Goal: Obtain resource: Obtain resource

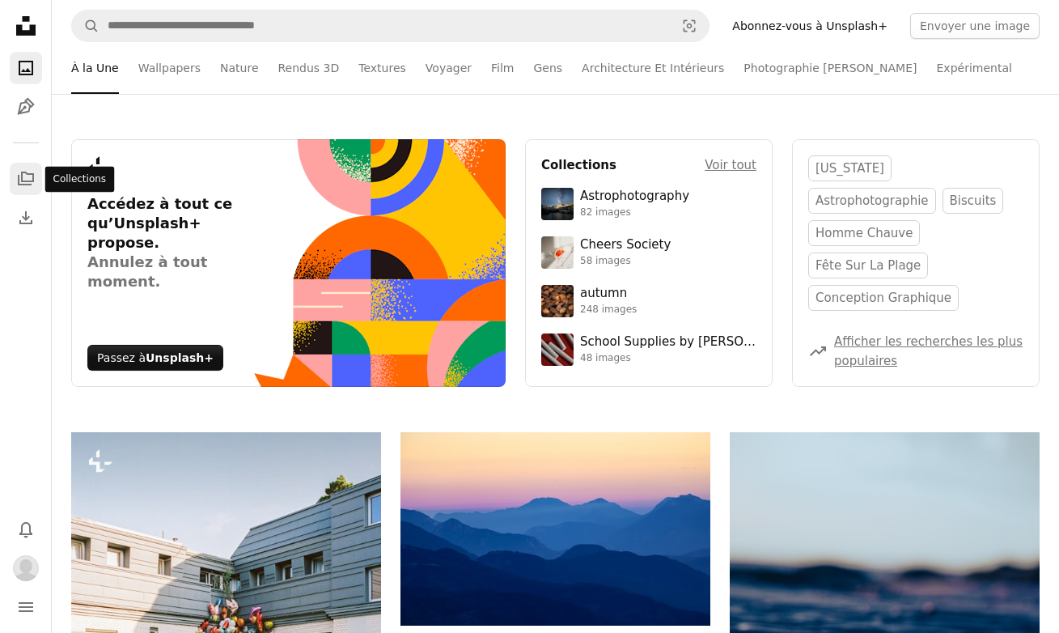
click at [24, 184] on icon "Collections" at bounding box center [26, 178] width 16 height 14
click at [23, 570] on img "Profil" at bounding box center [26, 568] width 26 height 26
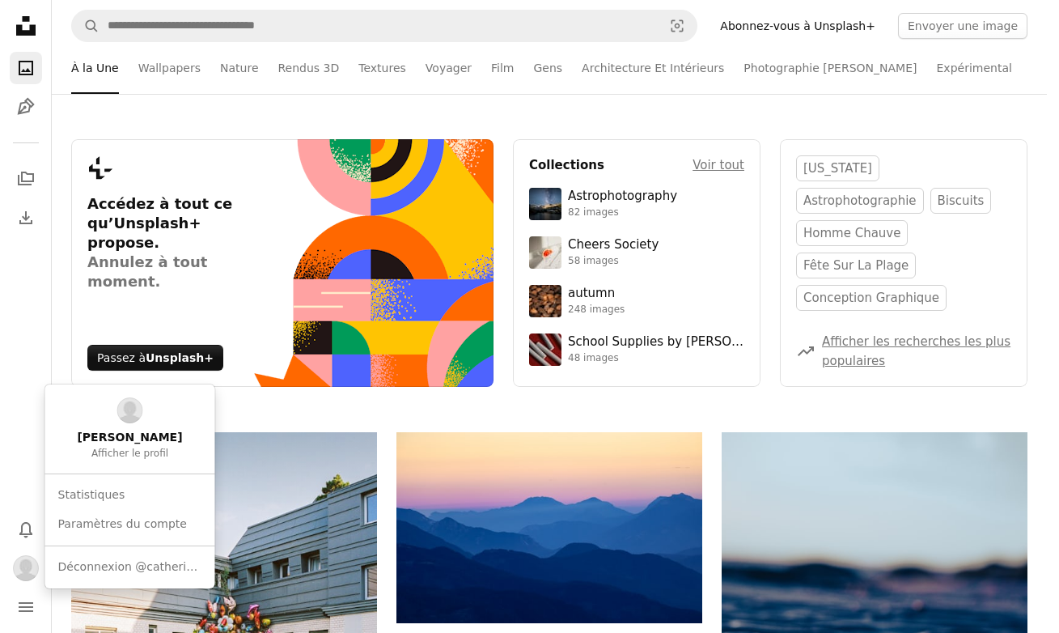
click at [24, 450] on body "Unsplash logo Accueil Unsplash A photo Pen Tool A stack of folders Download Pho…" at bounding box center [523, 316] width 1047 height 633
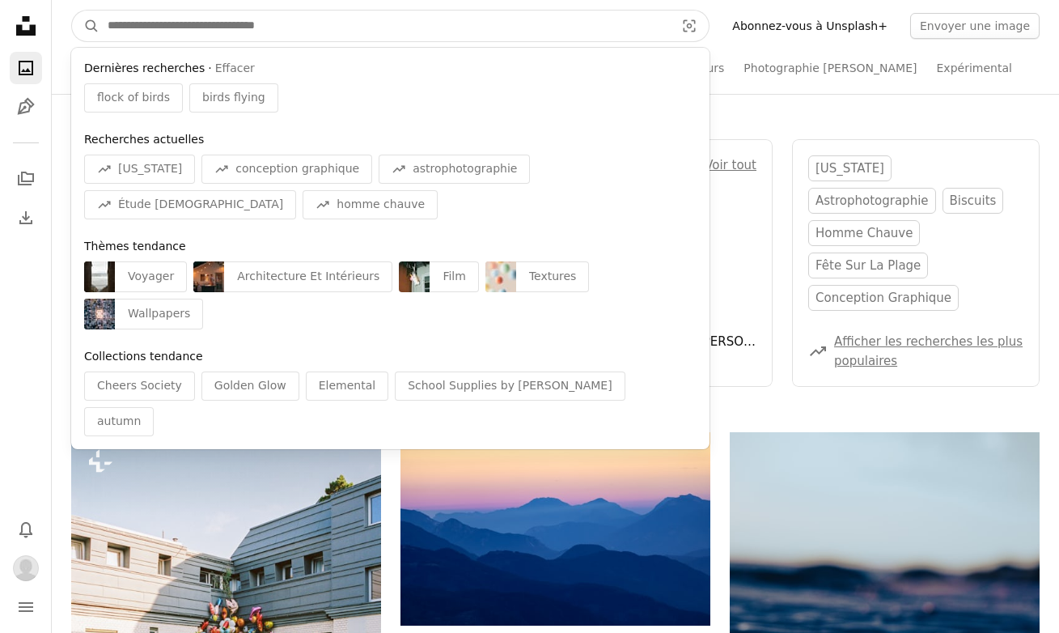
click at [180, 28] on input "Rechercher des visuels sur tout le site" at bounding box center [384, 26] width 570 height 31
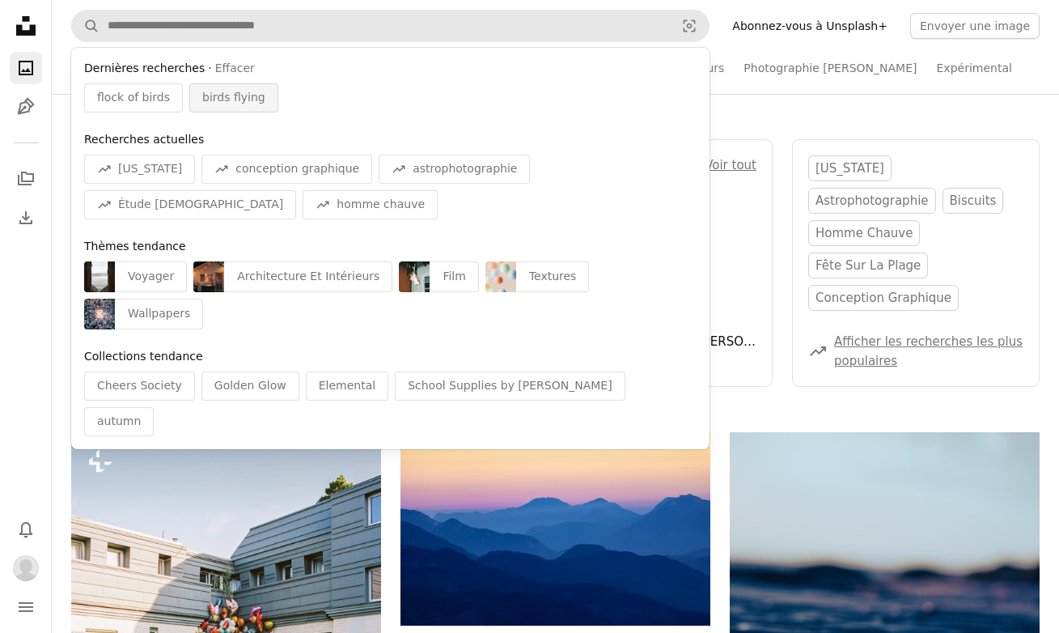
click at [209, 96] on span "birds flying" at bounding box center [233, 98] width 63 height 16
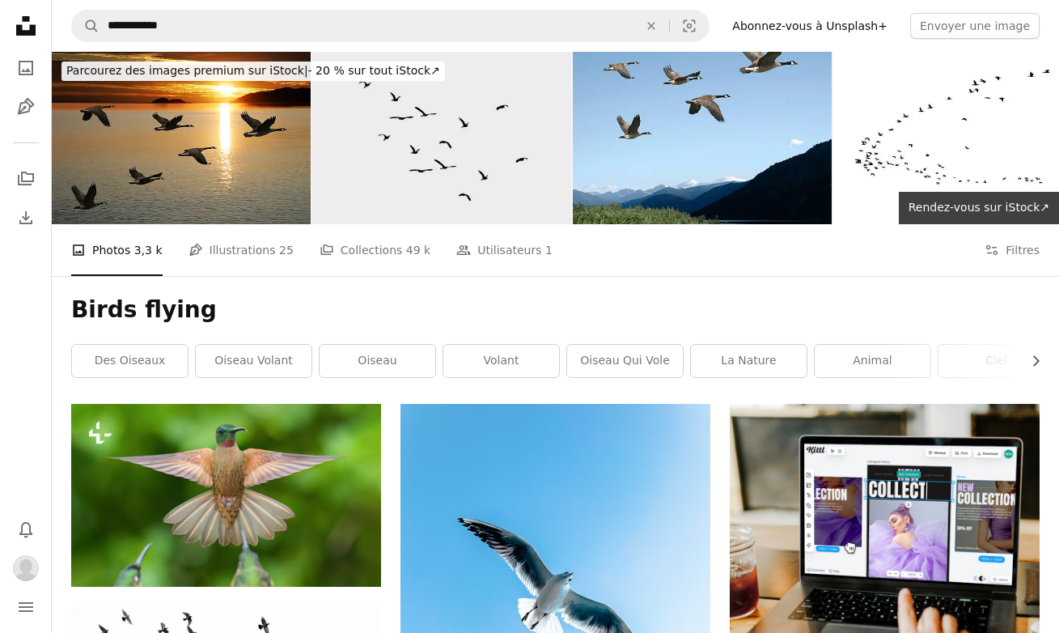
click at [380, 159] on img at bounding box center [441, 138] width 259 height 172
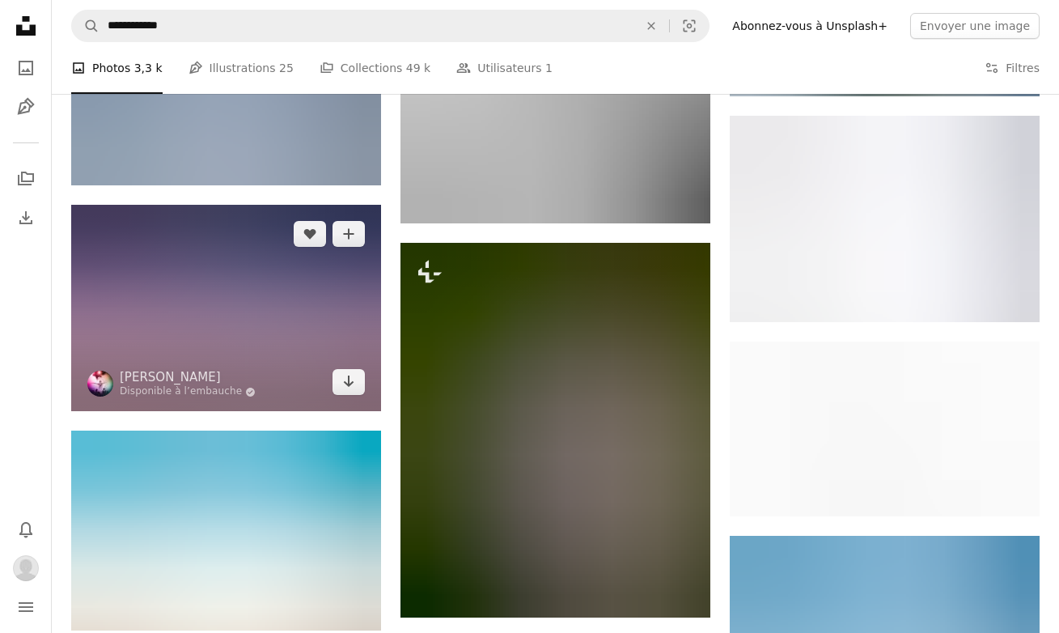
scroll to position [1907, 0]
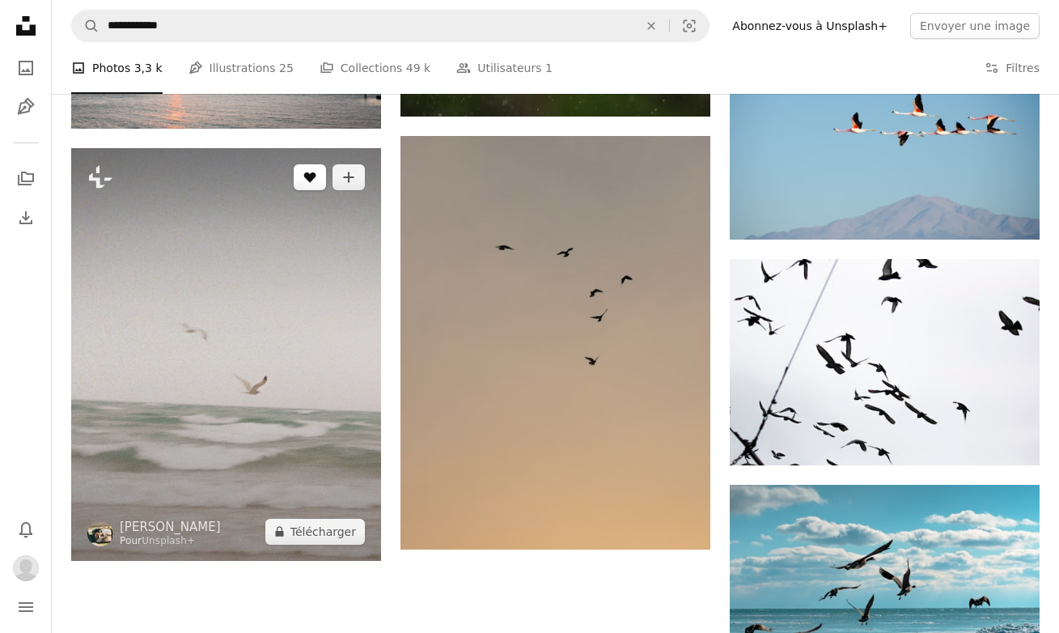
click at [312, 176] on icon "J’aime" at bounding box center [310, 177] width 12 height 11
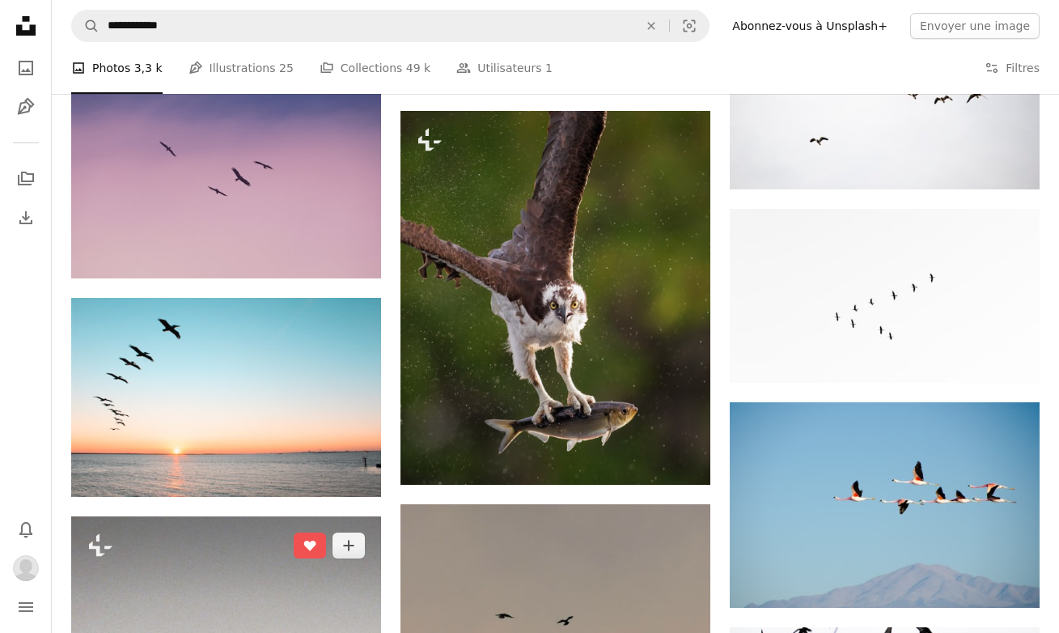
scroll to position [1940, 0]
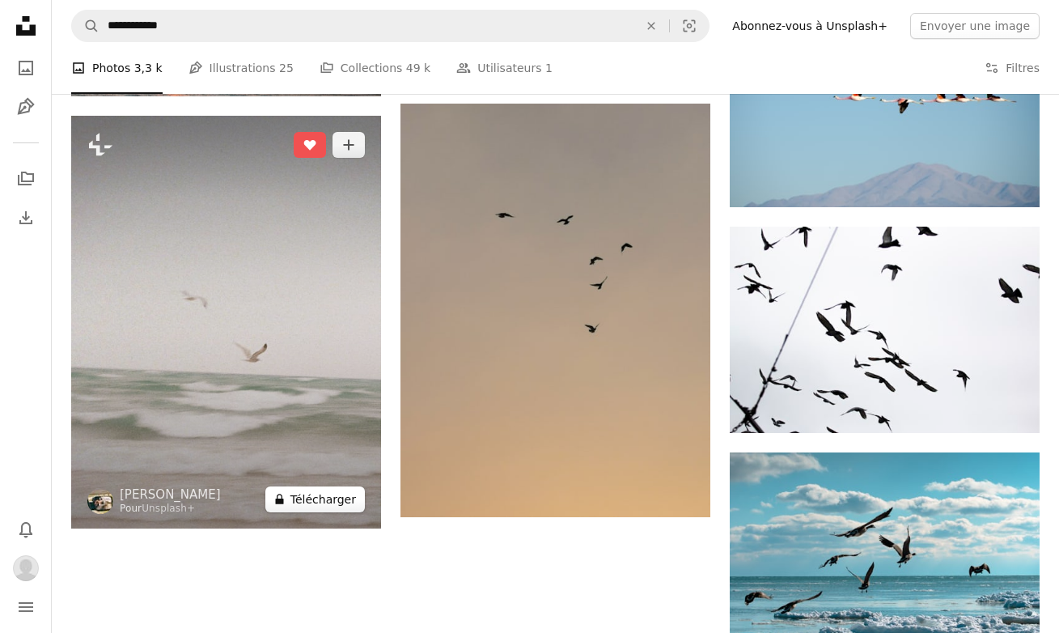
click at [320, 501] on button "A lock Télécharger" at bounding box center [314, 499] width 99 height 26
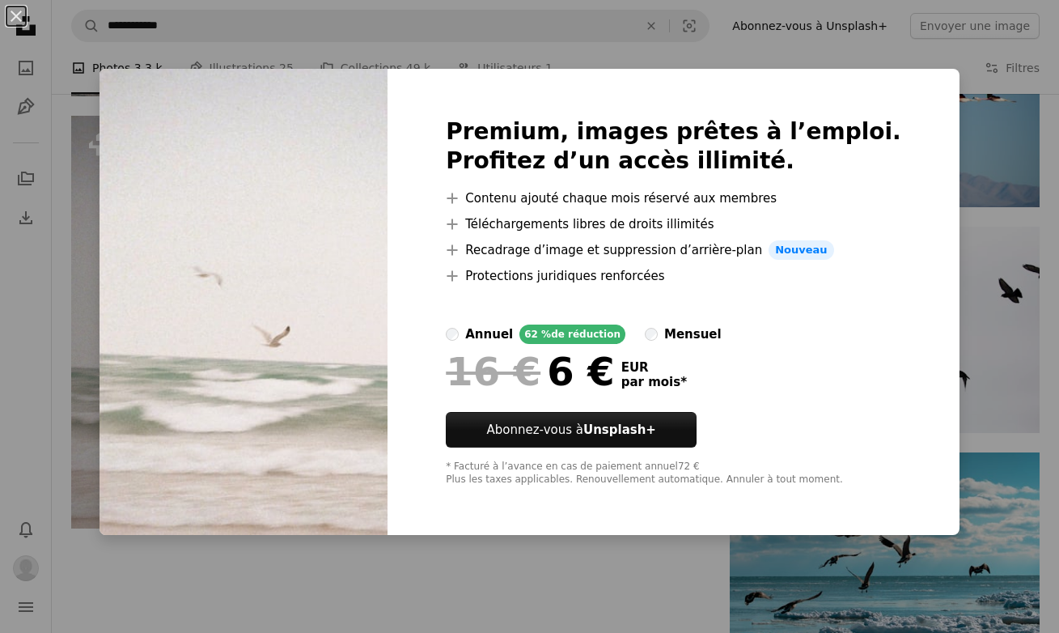
click at [260, 591] on div "An X shape Premium, images prêtes à l’emploi. Profitez d’un accès illimité. A p…" at bounding box center [529, 316] width 1059 height 633
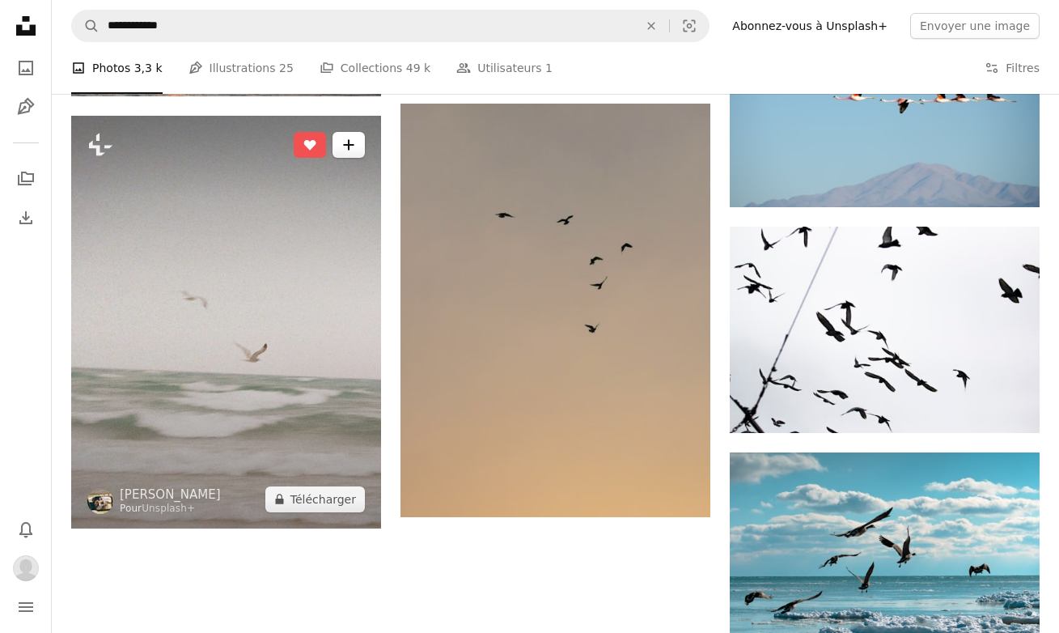
click at [349, 151] on button "A plus sign" at bounding box center [348, 145] width 32 height 26
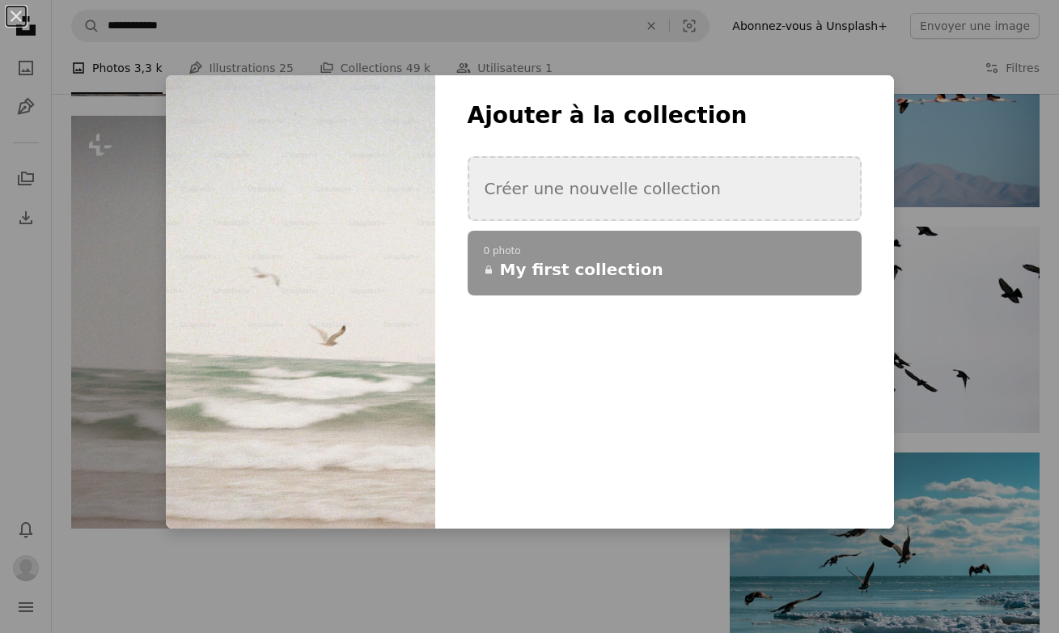
click at [567, 192] on button "Créer une nouvelle collection" at bounding box center [665, 188] width 394 height 65
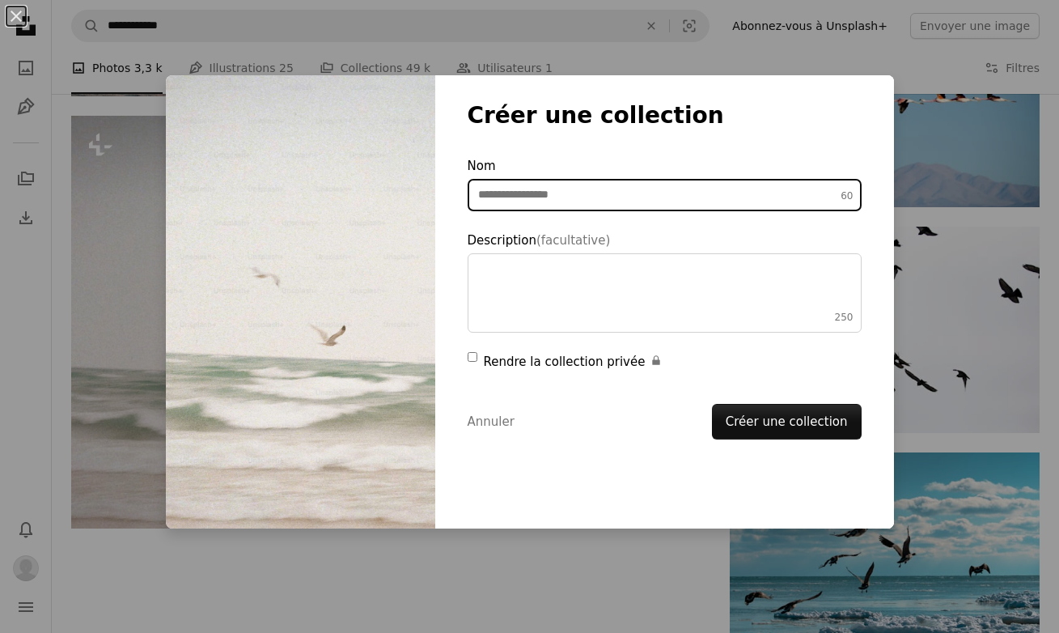
click at [679, 190] on input "Nom 60" at bounding box center [665, 195] width 394 height 32
type input "**********"
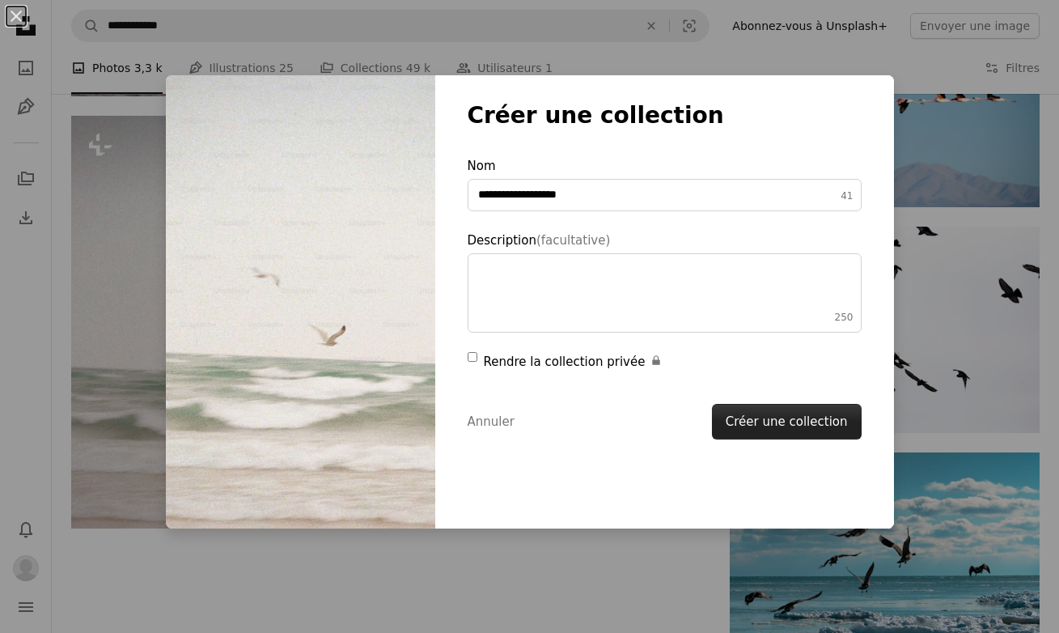
click at [797, 428] on button "Créer une collection" at bounding box center [787, 422] width 150 height 36
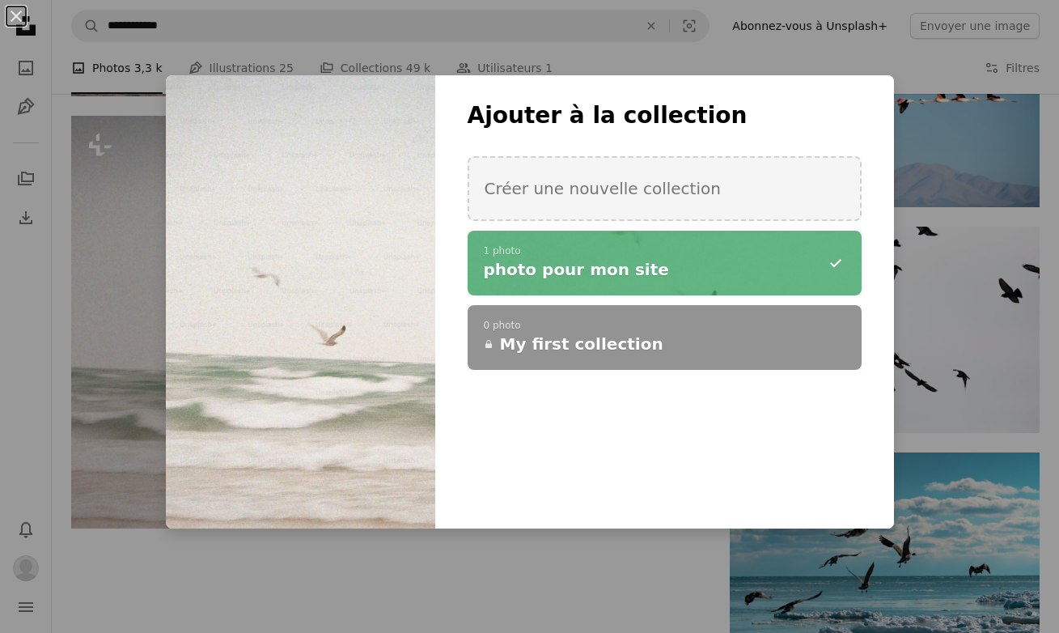
click at [330, 612] on div "**********" at bounding box center [529, 316] width 1059 height 633
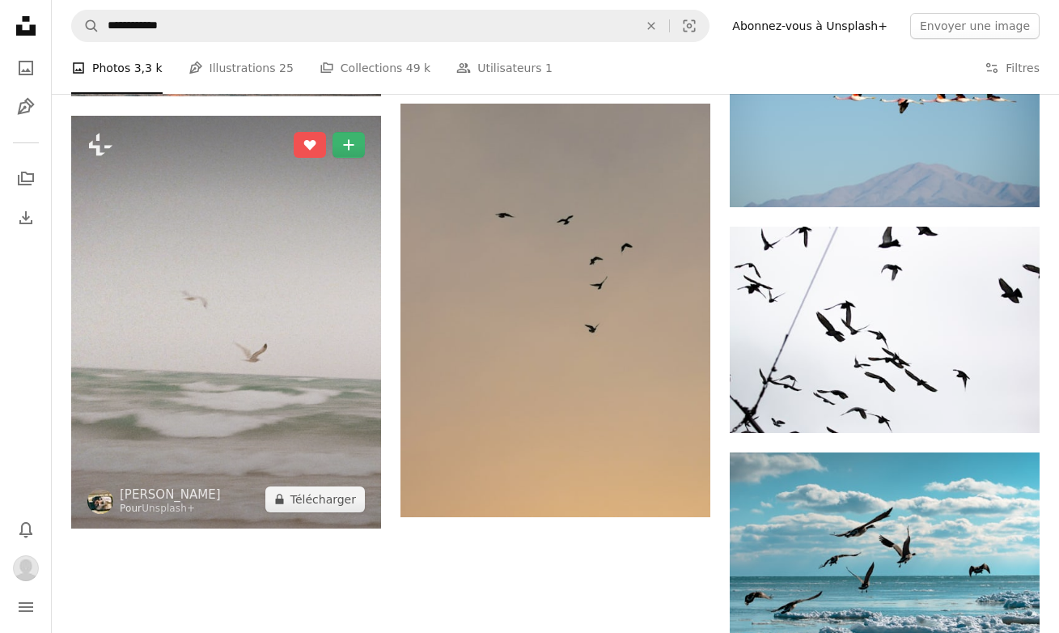
click at [141, 352] on img at bounding box center [226, 322] width 310 height 412
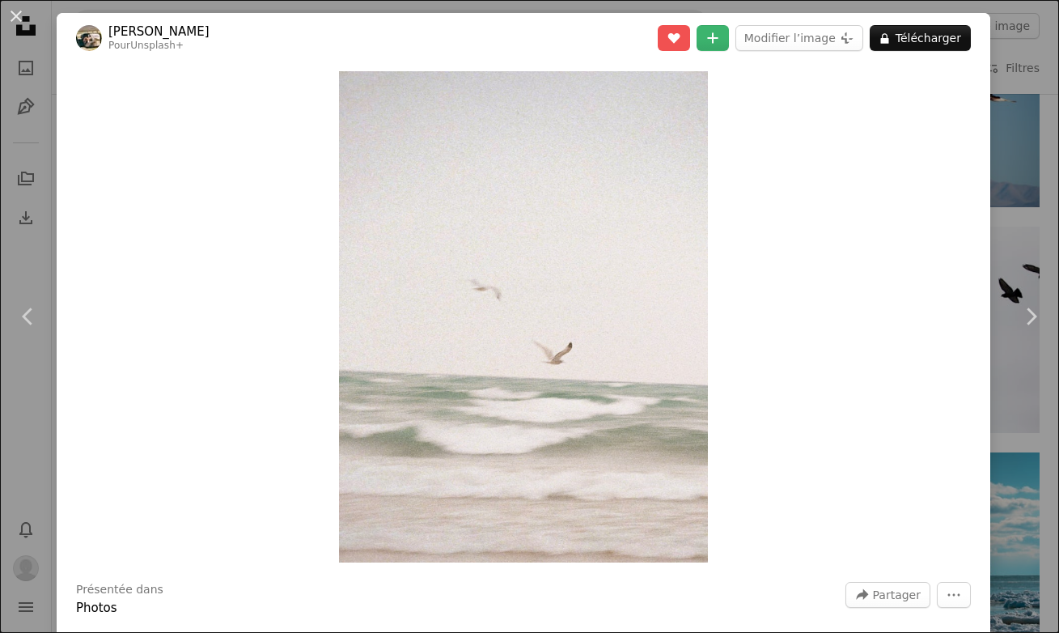
scroll to position [3, 0]
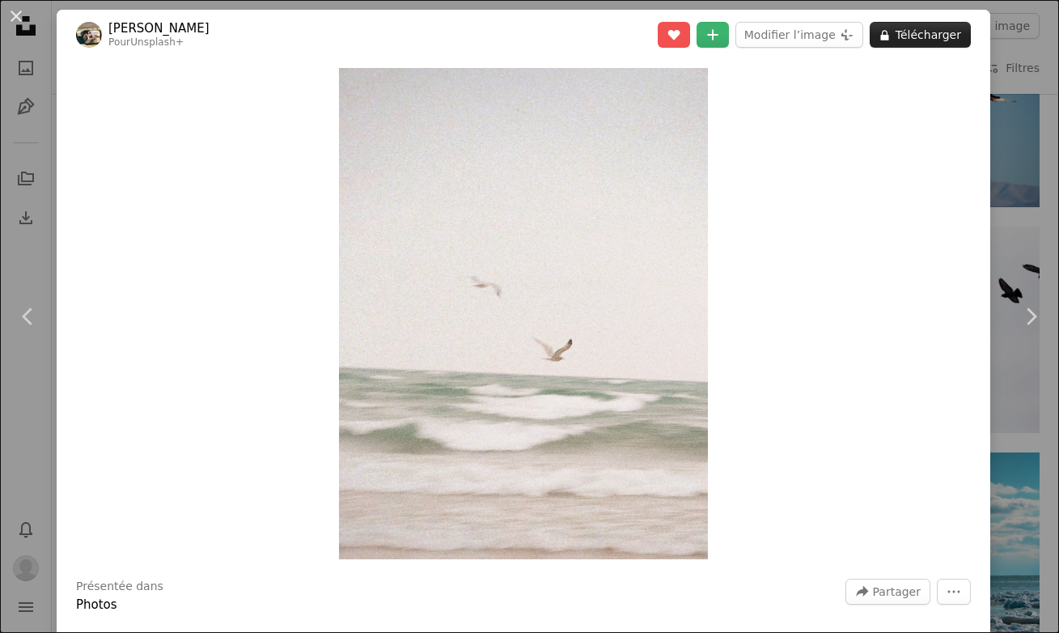
click at [908, 35] on button "A lock Télécharger" at bounding box center [920, 35] width 101 height 26
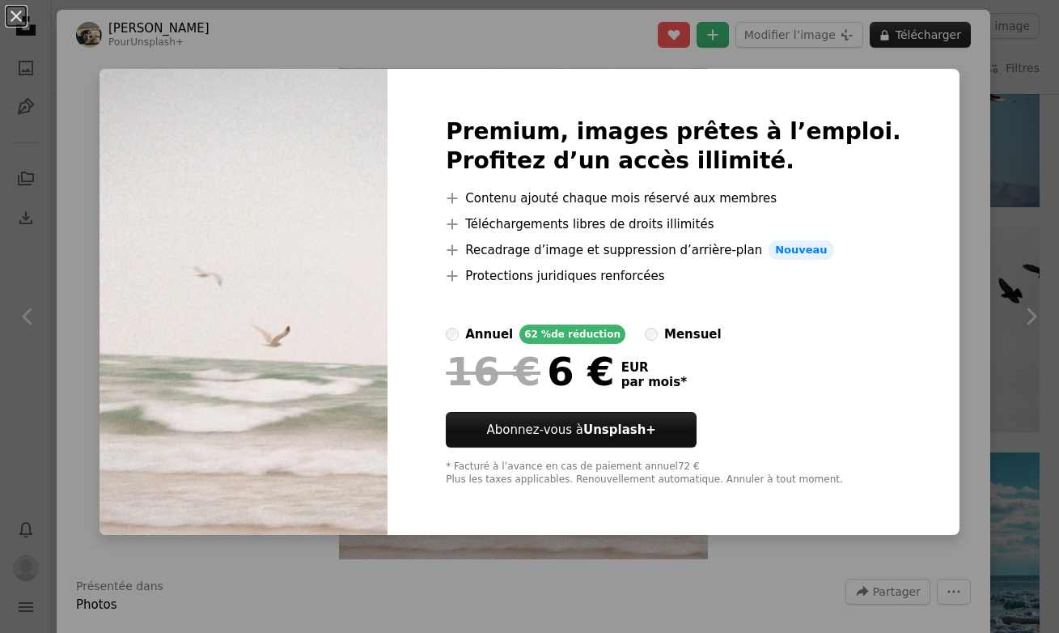
click at [908, 35] on div "An X shape Premium, images prêtes à l’emploi. Profitez d’un accès illimité. A p…" at bounding box center [529, 316] width 1059 height 633
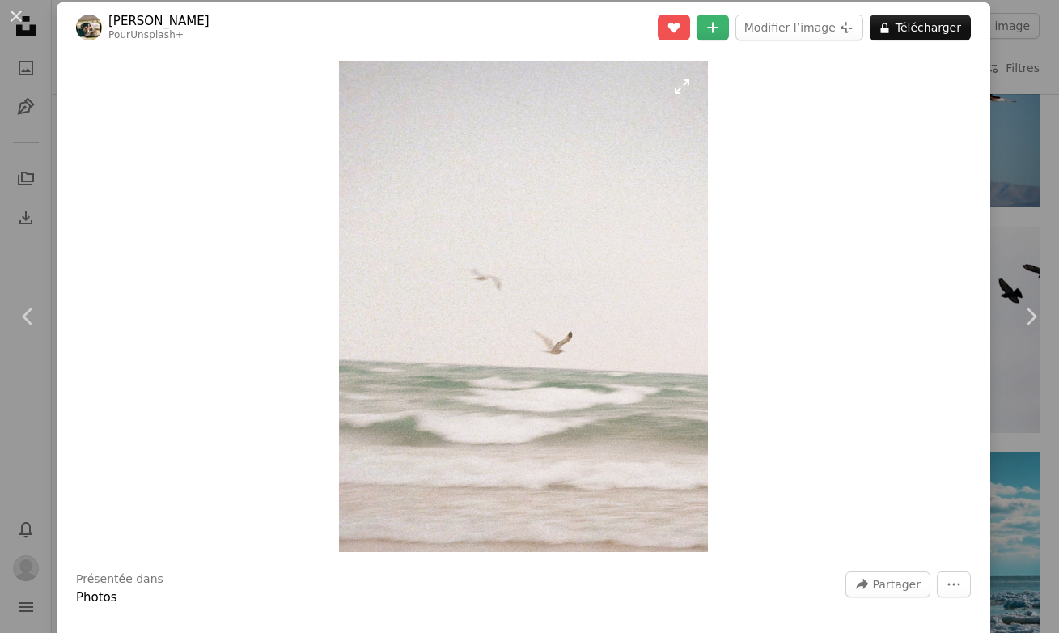
scroll to position [14, 0]
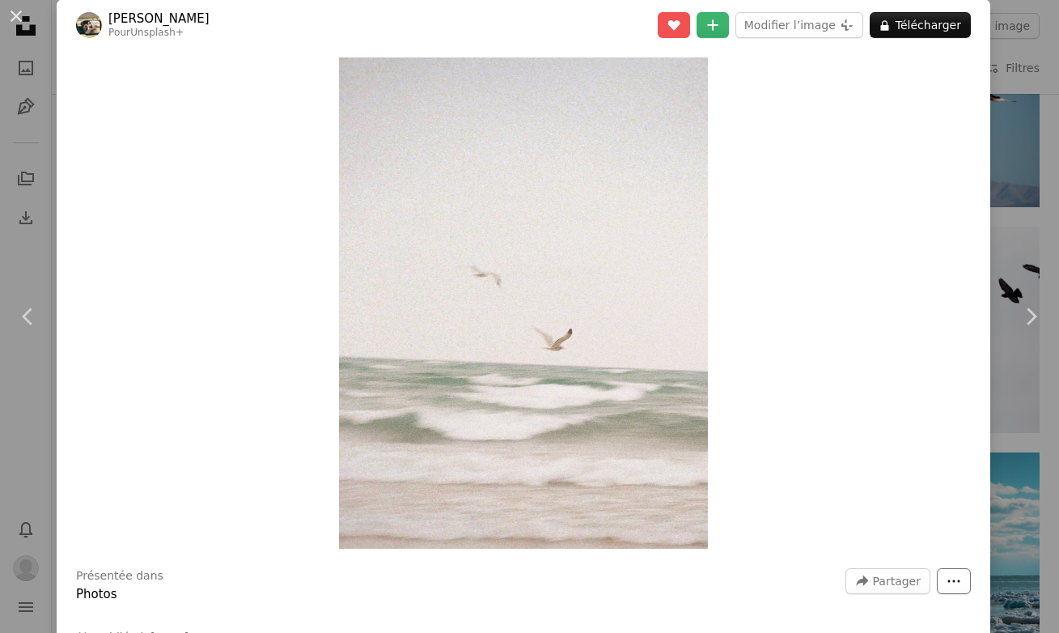
click at [950, 580] on icon "Plus d’actions" at bounding box center [954, 580] width 12 height 2
click at [827, 472] on dialog "An X shape Chevron left Chevron right Hans Pour Unsplash+ A heart A plus sign M…" at bounding box center [529, 316] width 1059 height 633
click at [930, 22] on button "A lock Télécharger" at bounding box center [920, 25] width 101 height 26
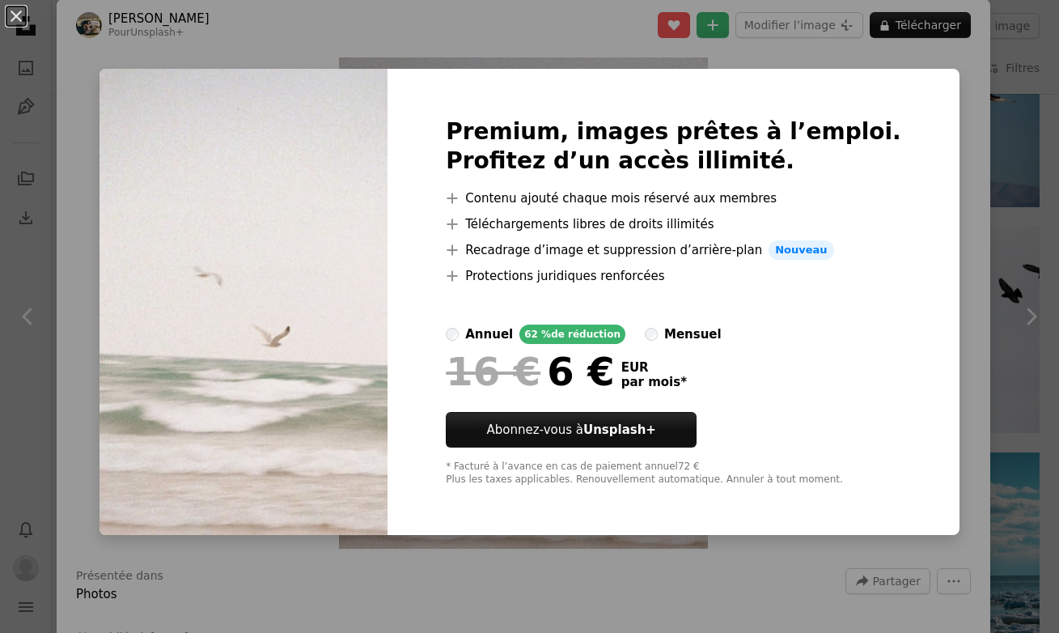
click at [759, 604] on div "An X shape Premium, images prêtes à l’emploi. Profitez d’un accès illimité. A p…" at bounding box center [529, 316] width 1059 height 633
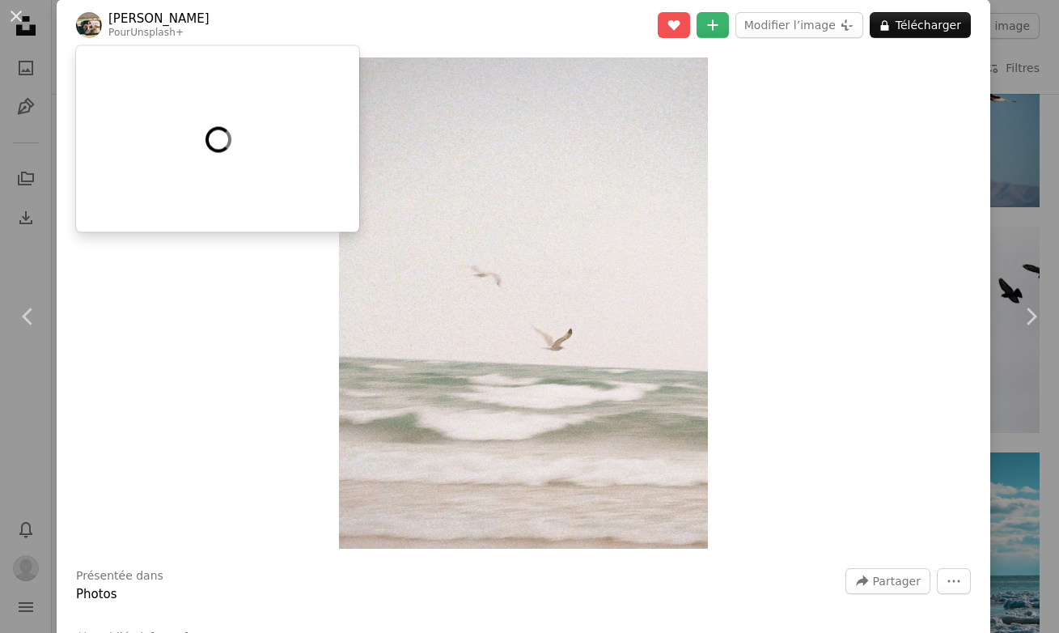
click at [138, 34] on link "Unsplash+" at bounding box center [156, 32] width 53 height 11
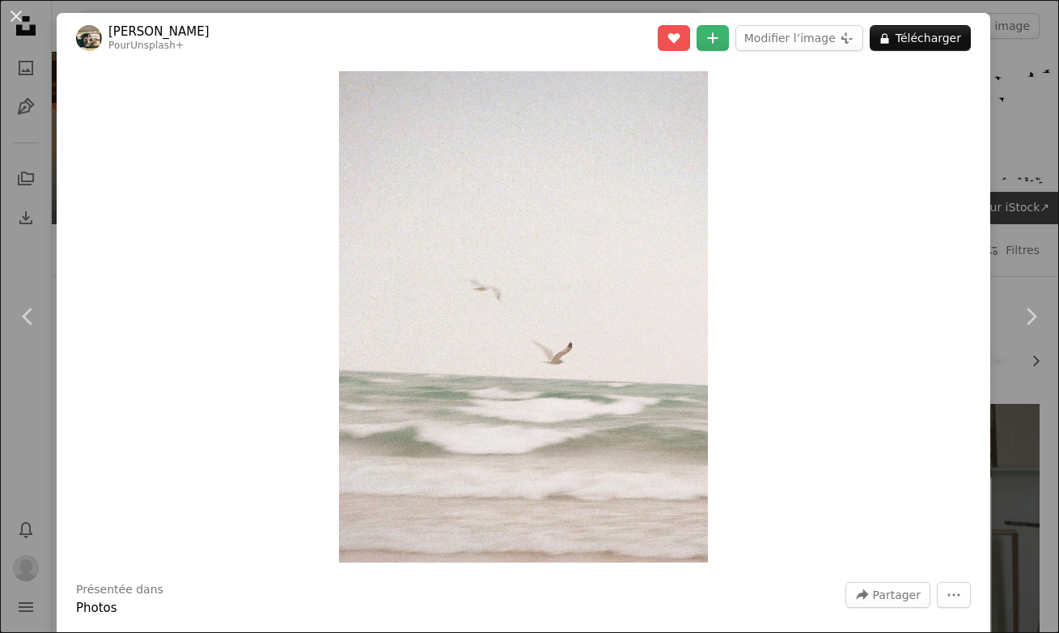
scroll to position [1940, 0]
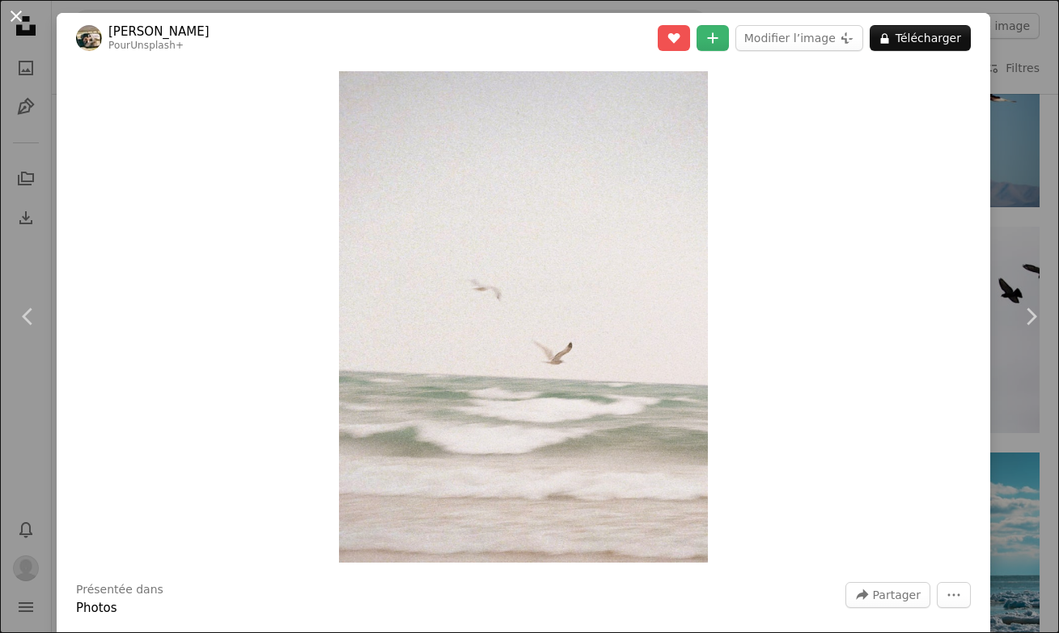
click at [12, 15] on button "An X shape" at bounding box center [15, 15] width 19 height 19
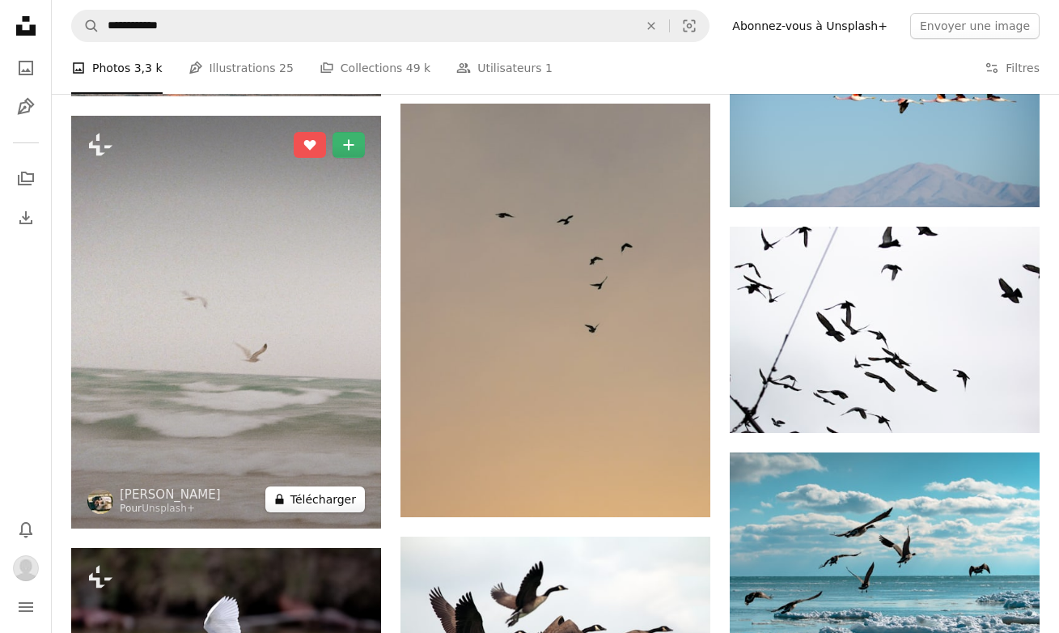
click at [332, 500] on button "A lock Télécharger" at bounding box center [314, 499] width 99 height 26
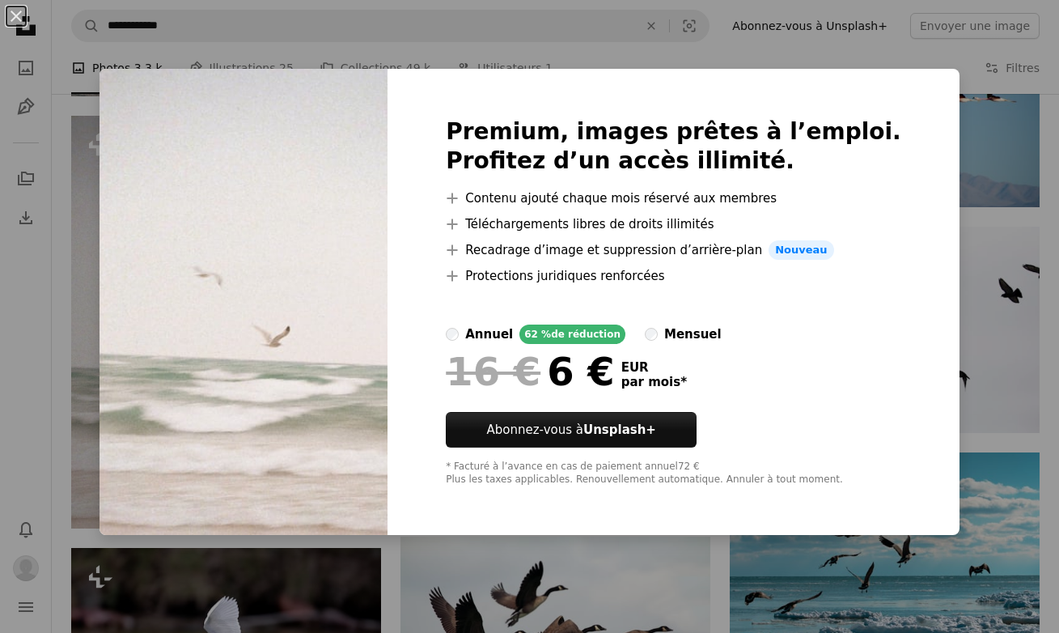
click at [961, 300] on div "An X shape Premium, images prêtes à l’emploi. Profitez d’un accès illimité. A p…" at bounding box center [529, 316] width 1059 height 633
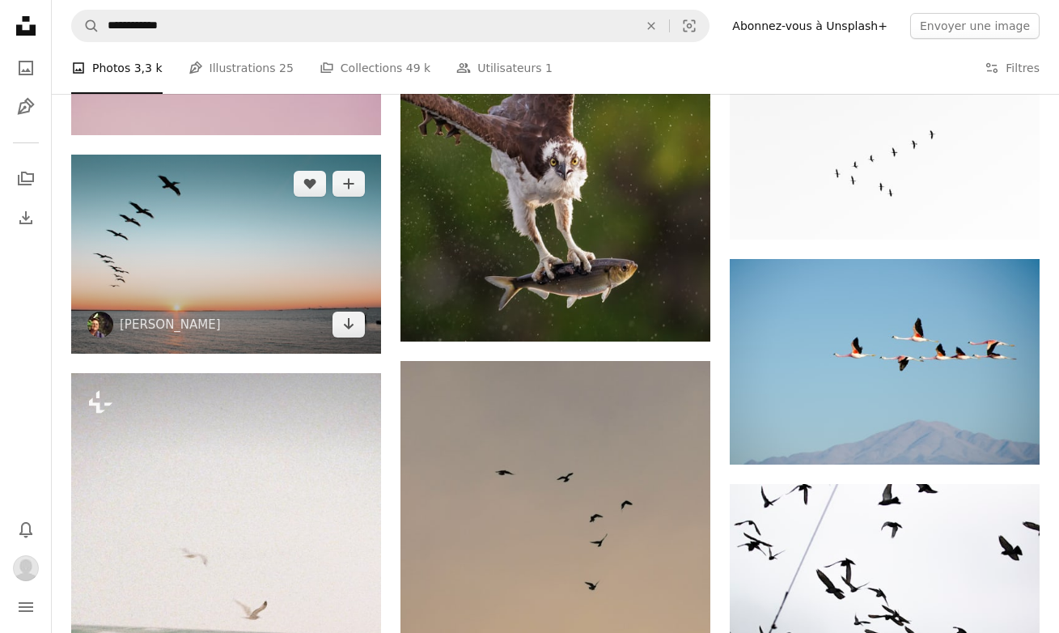
scroll to position [1686, 0]
